Goal: Check status: Check status

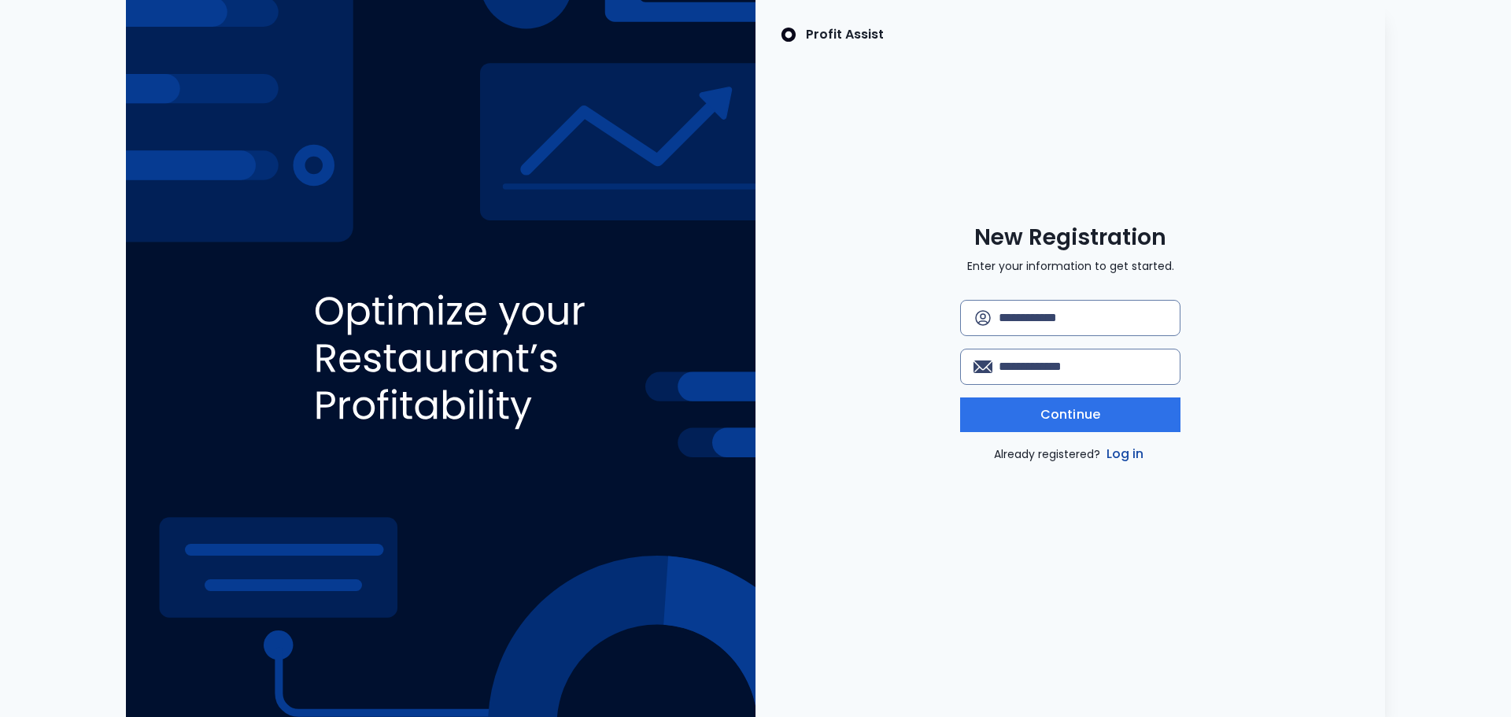
click at [1118, 457] on link "Log in" at bounding box center [1125, 454] width 44 height 19
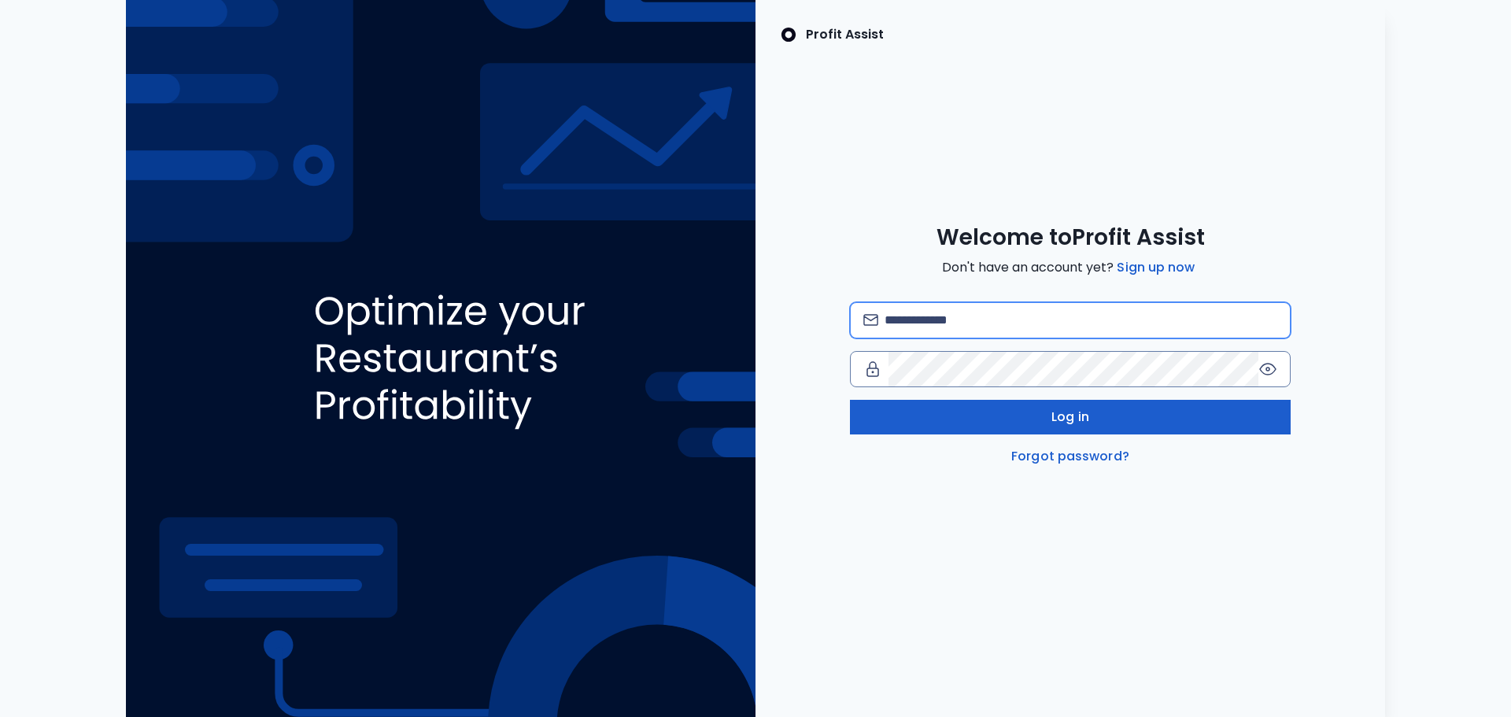
type input "**********"
click at [1058, 427] on button "Log in" at bounding box center [1070, 417] width 441 height 35
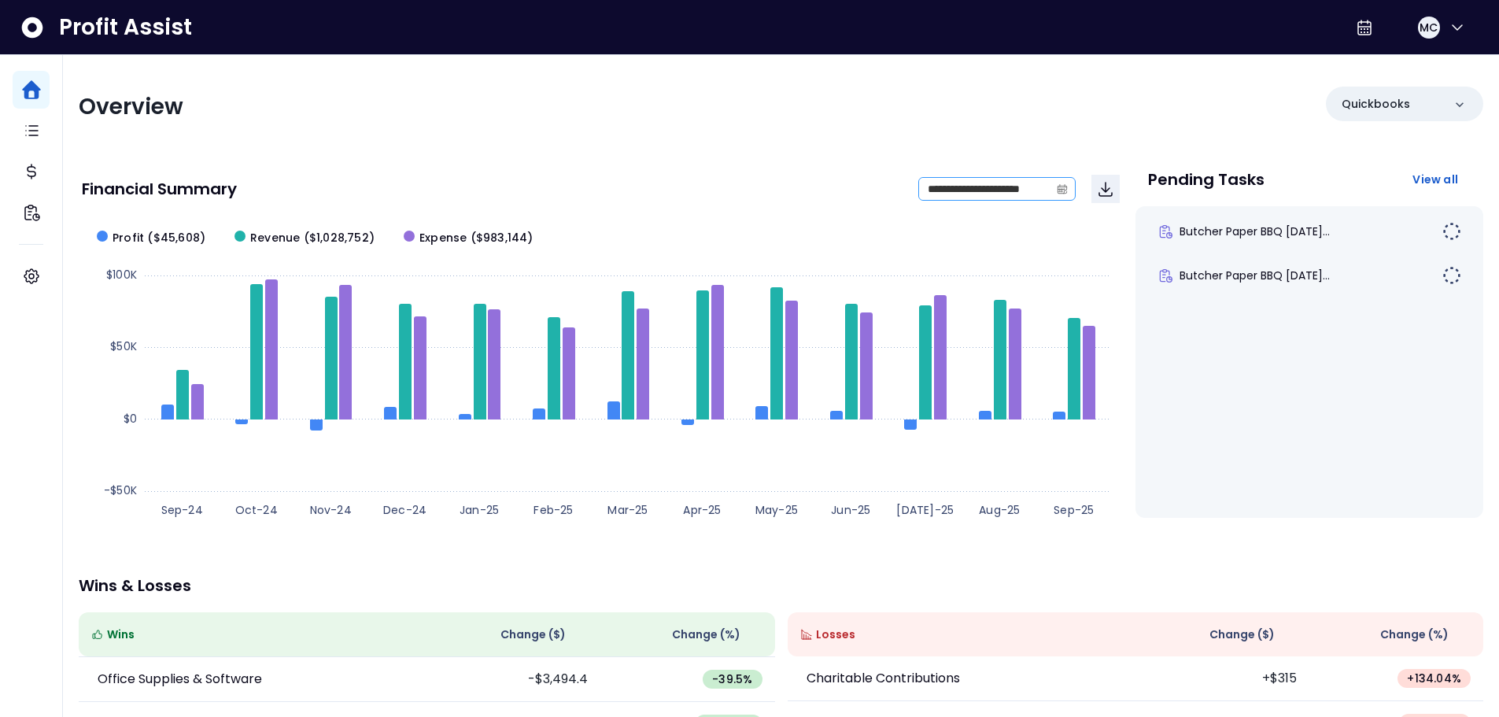
click at [1067, 192] on icon "calendar" at bounding box center [1062, 188] width 11 height 11
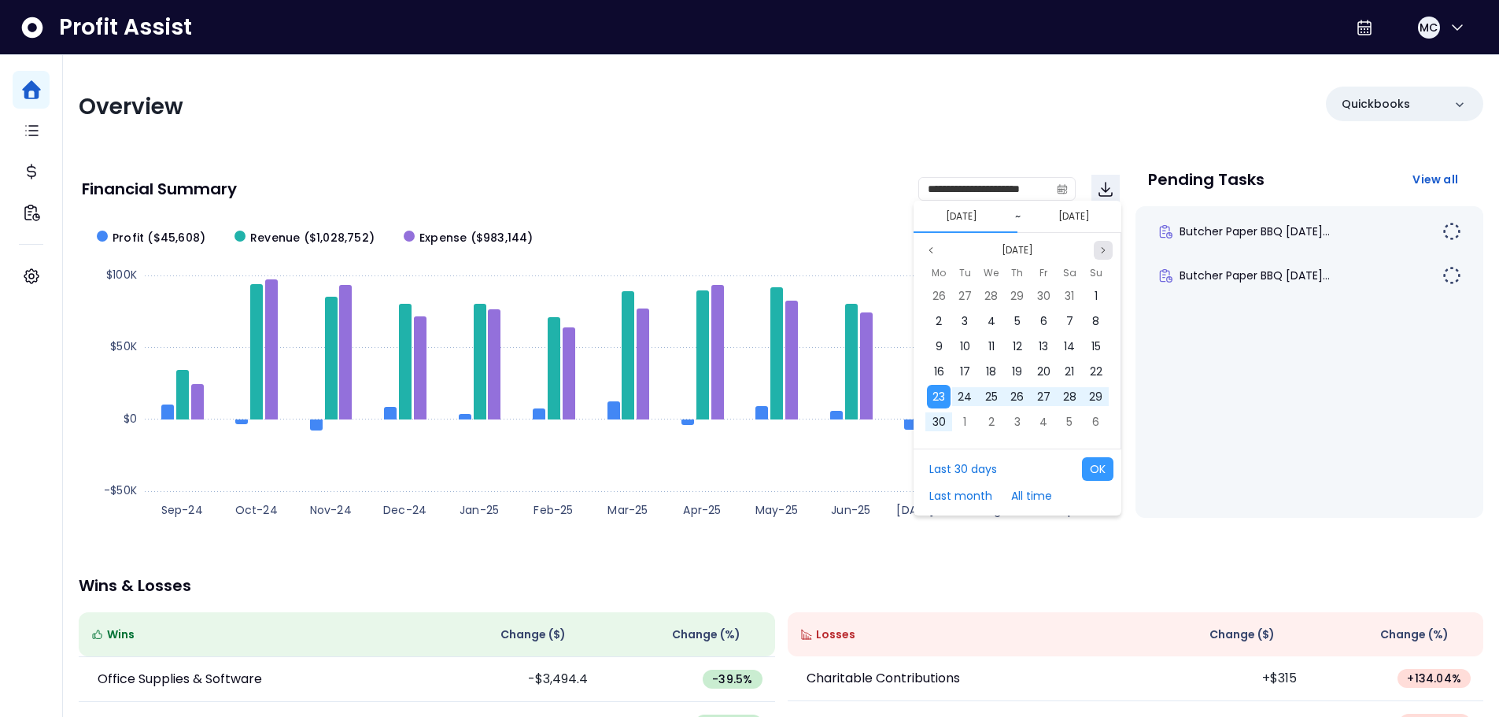
click at [1095, 249] on button "Next month" at bounding box center [1103, 250] width 19 height 19
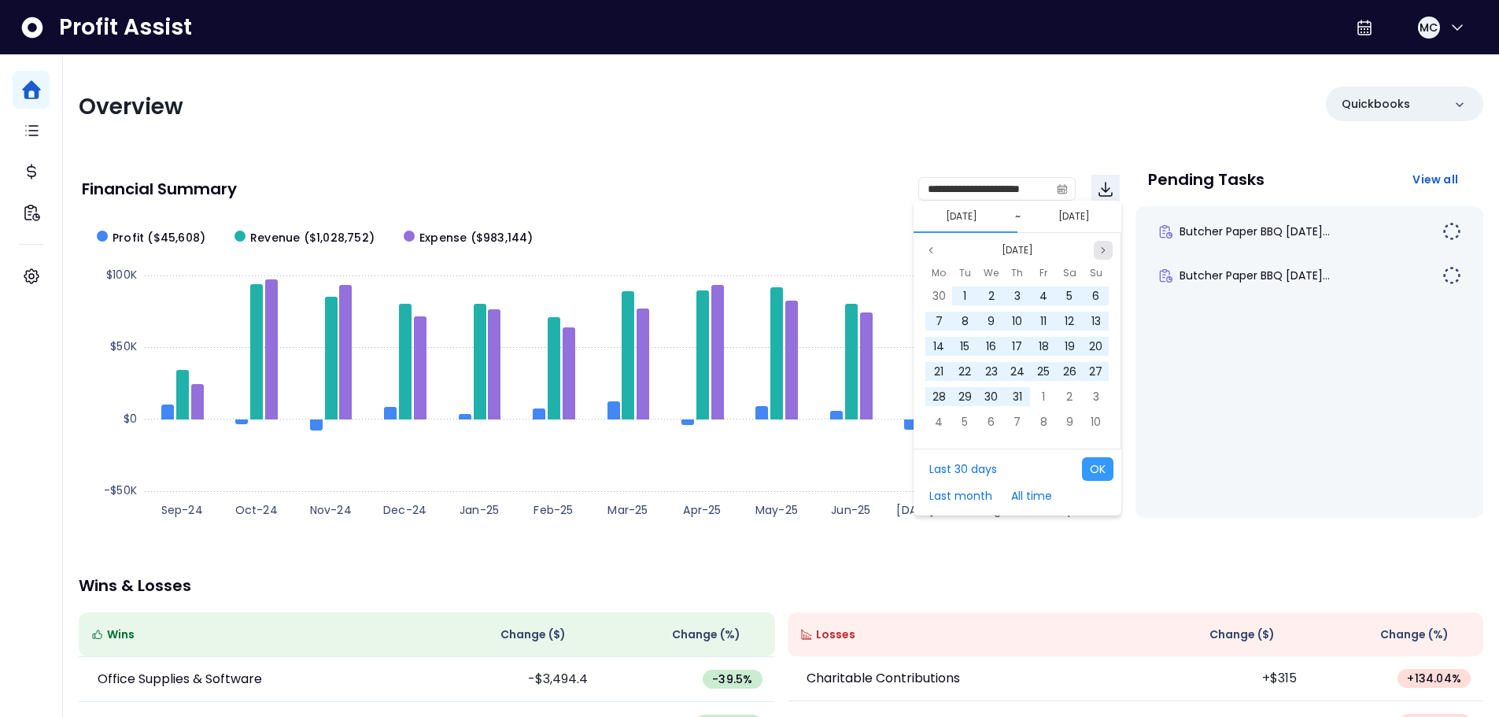
click at [1095, 249] on button "Next month" at bounding box center [1103, 250] width 19 height 19
click at [1095, 253] on button "Next month" at bounding box center [1103, 250] width 19 height 19
click at [998, 300] on div "1" at bounding box center [992, 296] width 24 height 24
click at [965, 368] on span "23" at bounding box center [965, 372] width 13 height 16
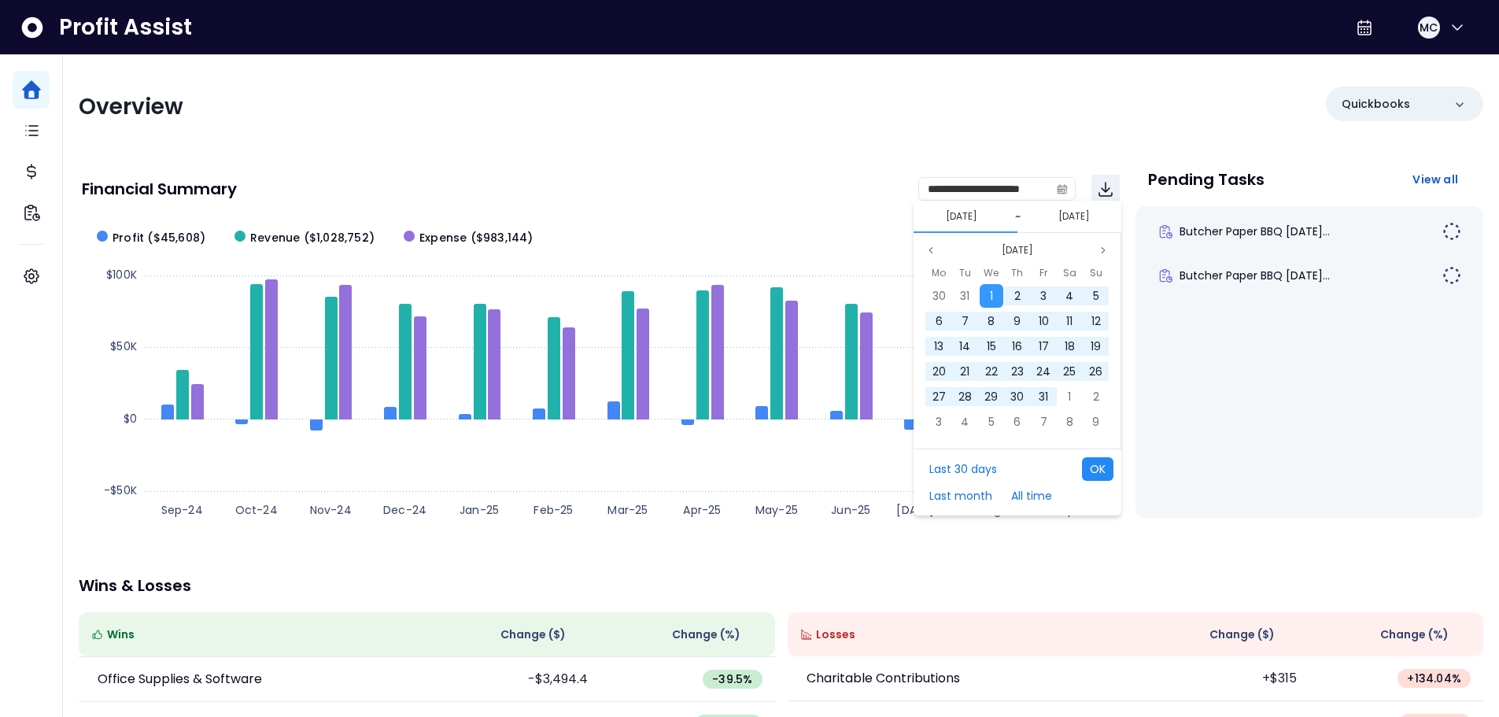
click at [1095, 474] on button "OK" at bounding box center [1097, 469] width 31 height 24
type input "**********"
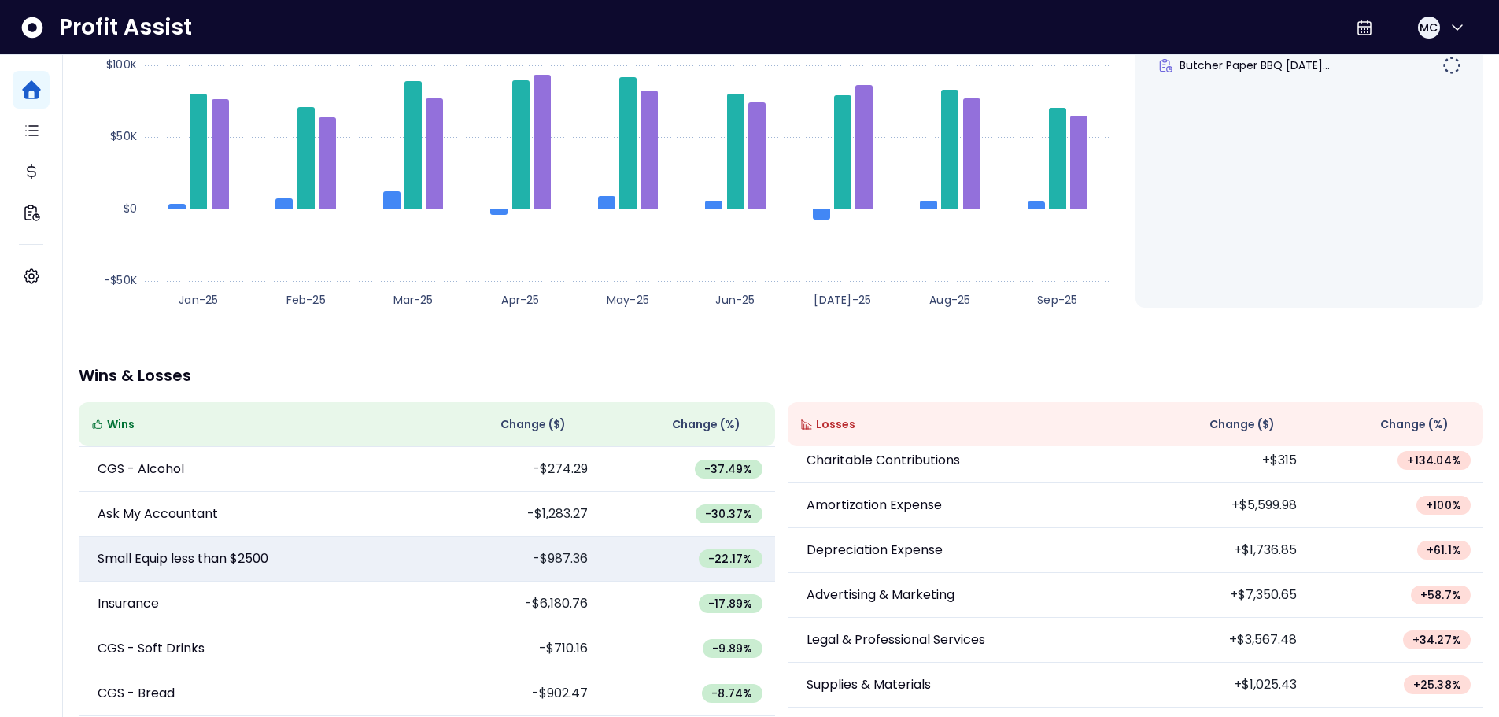
scroll to position [537, 0]
